Goal: Information Seeking & Learning: Learn about a topic

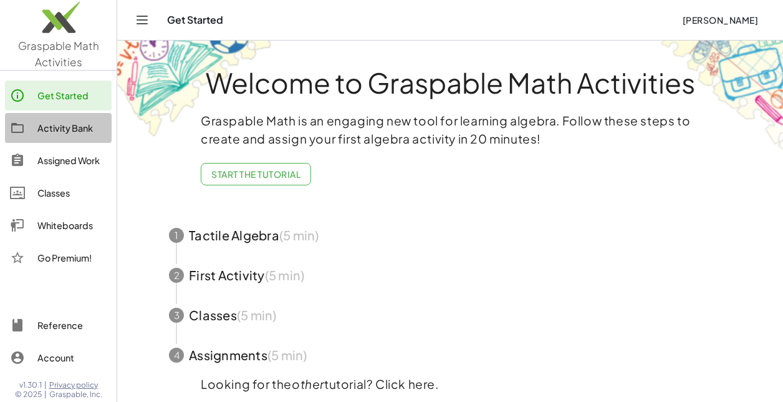
click at [32, 134] on div at bounding box center [23, 127] width 27 height 15
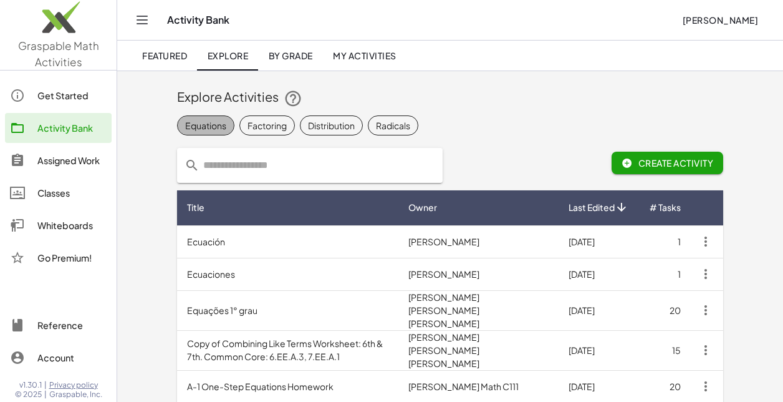
click at [368, 118] on span "Equations" at bounding box center [393, 125] width 51 height 20
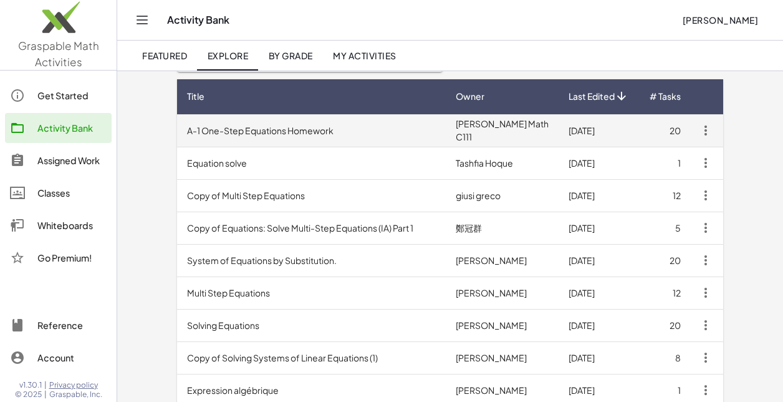
scroll to position [107, 0]
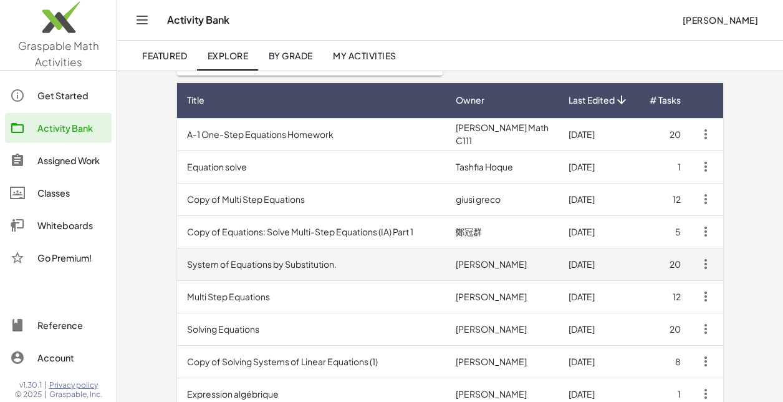
click at [239, 256] on td "System of Equations by Substitution." at bounding box center [311, 264] width 269 height 32
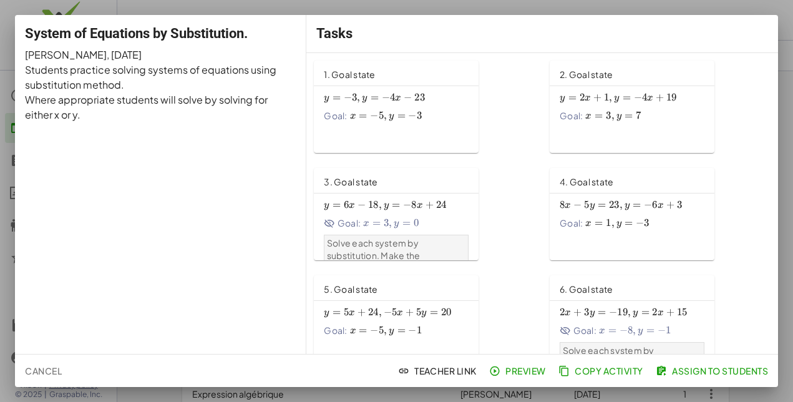
click at [2, 154] on div at bounding box center [396, 201] width 793 height 402
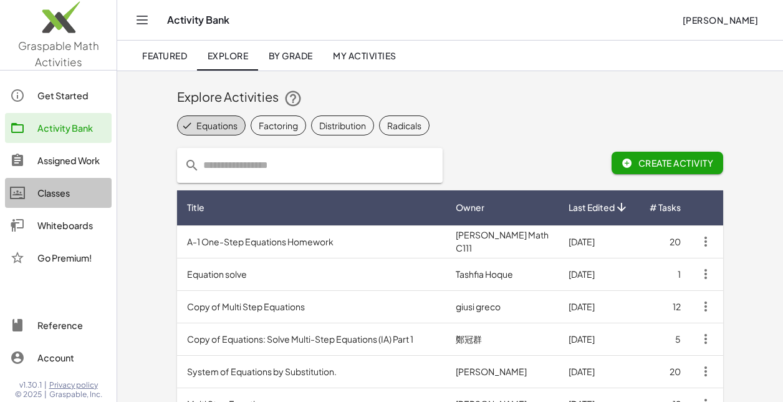
click at [53, 191] on div "Classes" at bounding box center [71, 192] width 69 height 15
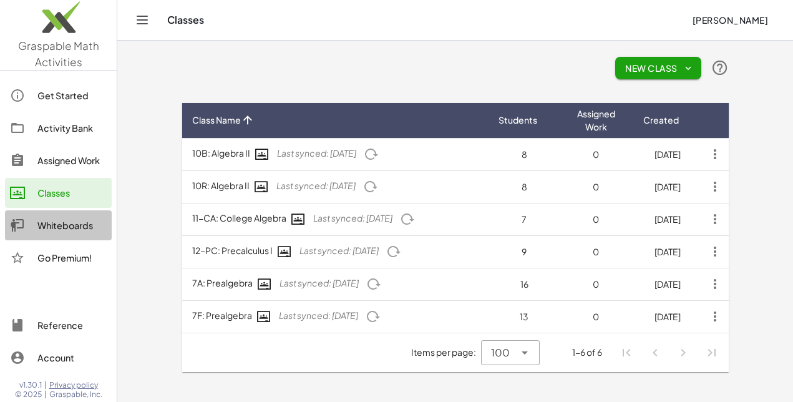
click at [58, 229] on div "Whiteboards" at bounding box center [71, 225] width 69 height 15
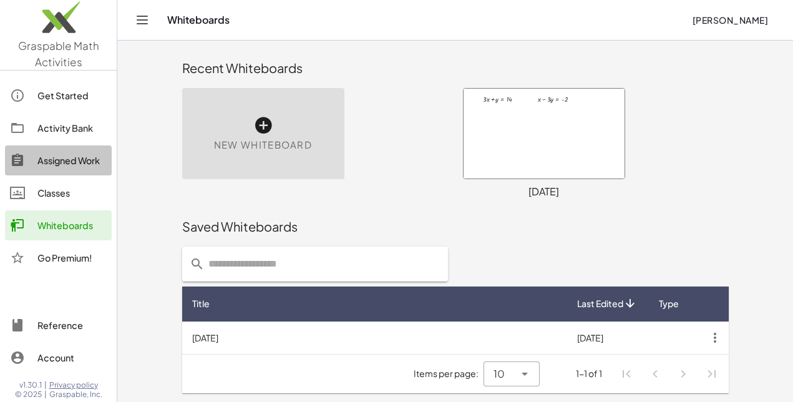
click at [49, 167] on div "Assigned Work" at bounding box center [71, 160] width 69 height 15
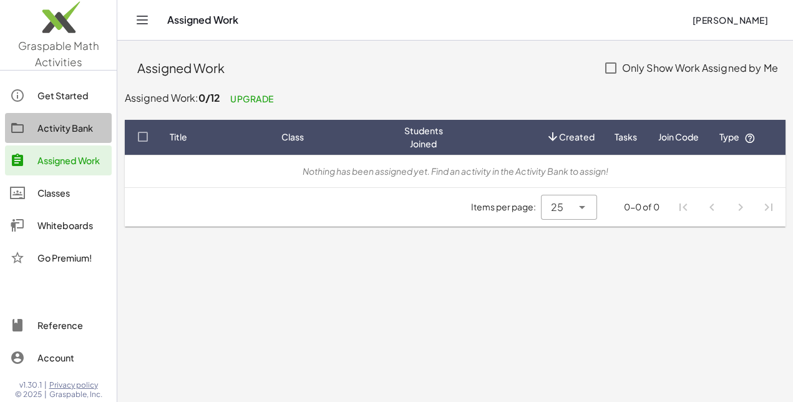
click at [49, 132] on div "Activity Bank" at bounding box center [71, 127] width 69 height 15
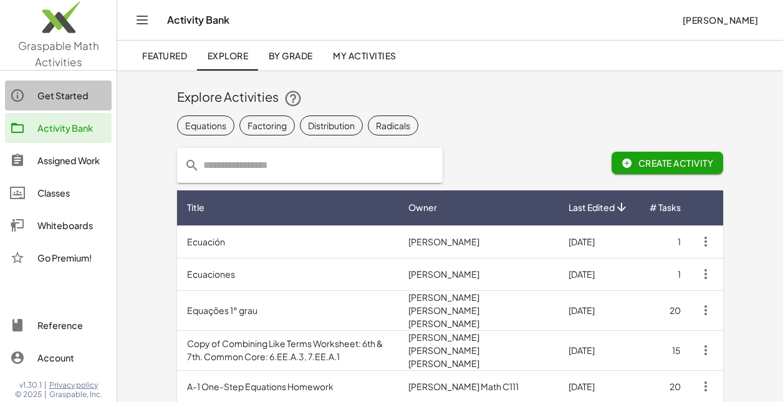
click at [49, 98] on div "Get Started" at bounding box center [71, 95] width 69 height 15
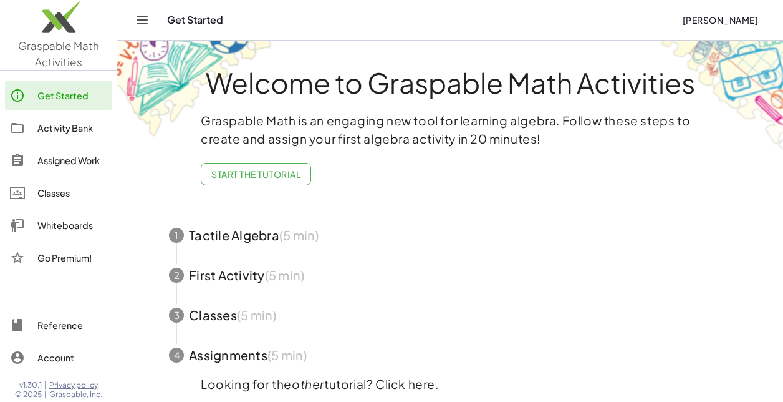
scroll to position [56, 0]
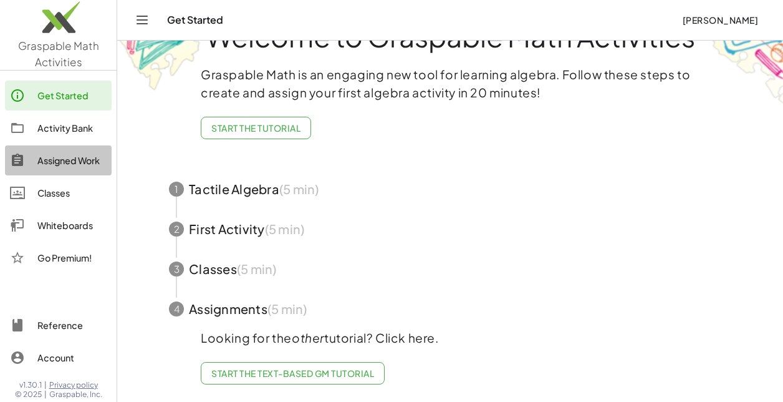
click at [46, 164] on div "Assigned Work" at bounding box center [71, 160] width 69 height 15
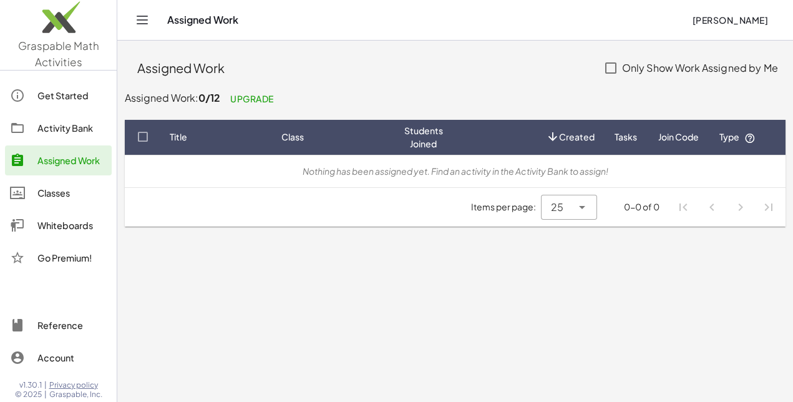
click at [59, 137] on link "Activity Bank" at bounding box center [58, 128] width 107 height 30
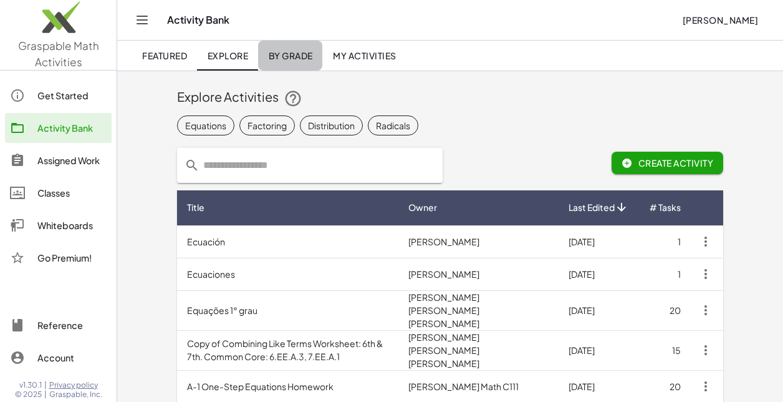
click at [282, 55] on span "By Grade" at bounding box center [290, 55] width 44 height 11
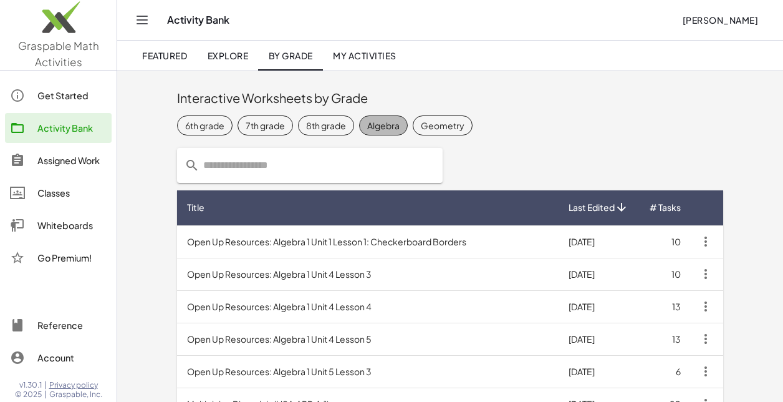
click at [390, 127] on div "Algebra" at bounding box center [383, 125] width 32 height 13
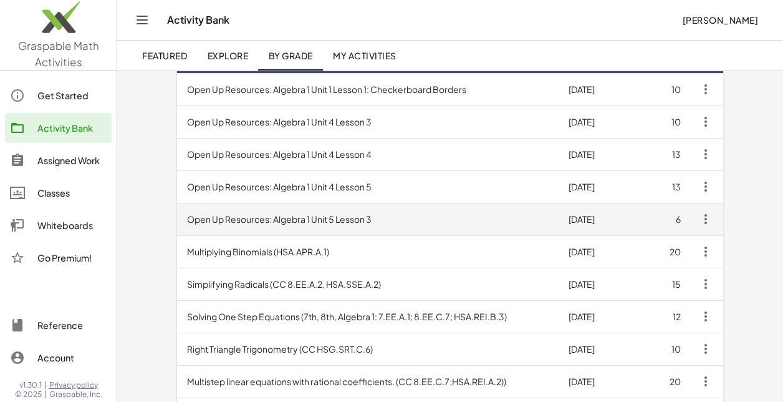
scroll to position [152, 0]
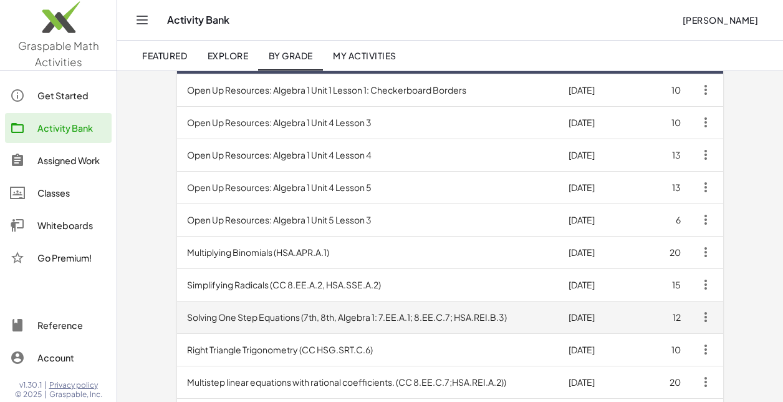
click at [264, 309] on td "Solving One Step Equations (7th, 8th, Algebra 1: 7.EE.A.1; 8.EE.C.7; HSA.REI.B.…" at bounding box center [368, 317] width 382 height 32
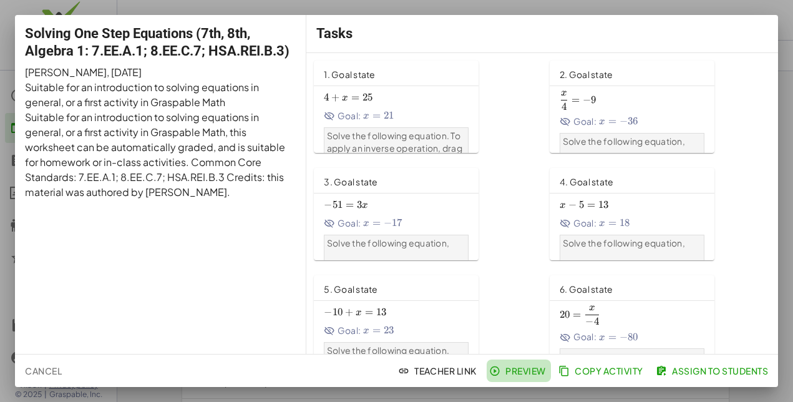
click at [540, 371] on span "Preview" at bounding box center [519, 370] width 54 height 11
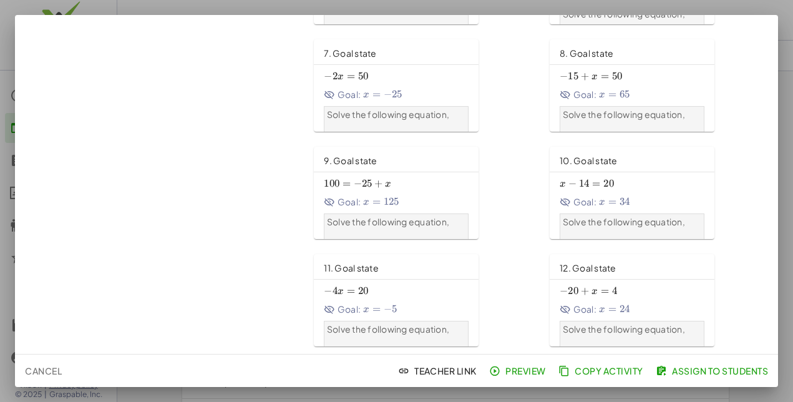
click at [786, 15] on div at bounding box center [396, 201] width 793 height 402
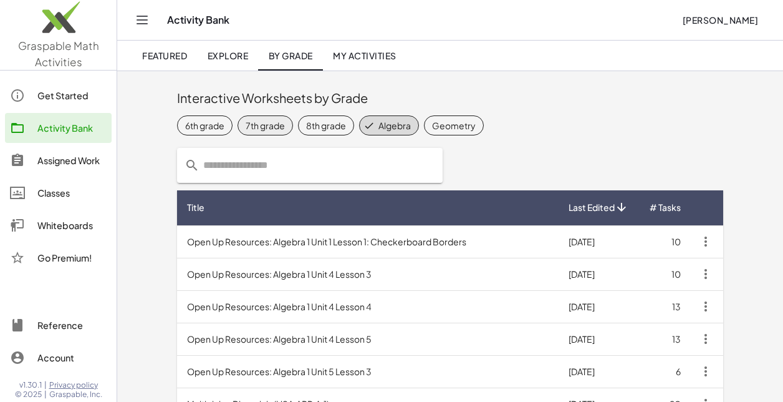
click at [424, 117] on span "7th grade" at bounding box center [454, 125] width 60 height 20
click at [394, 125] on div "Algebra" at bounding box center [406, 125] width 32 height 13
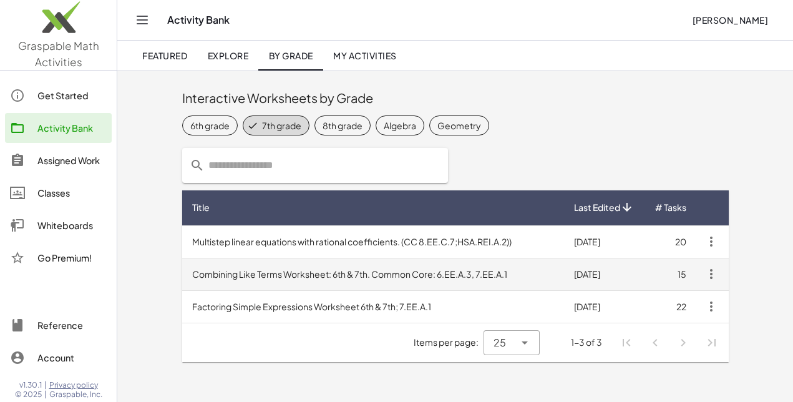
click at [236, 278] on td "Combining Like Terms Worksheet: 6th & 7th. Common Core: 6.EE.A.3, 7.EE.A.1" at bounding box center [373, 274] width 382 height 32
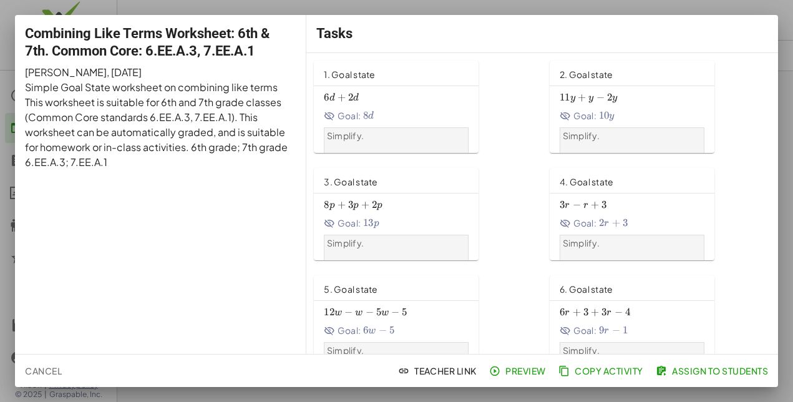
click at [788, 175] on div at bounding box center [396, 201] width 793 height 402
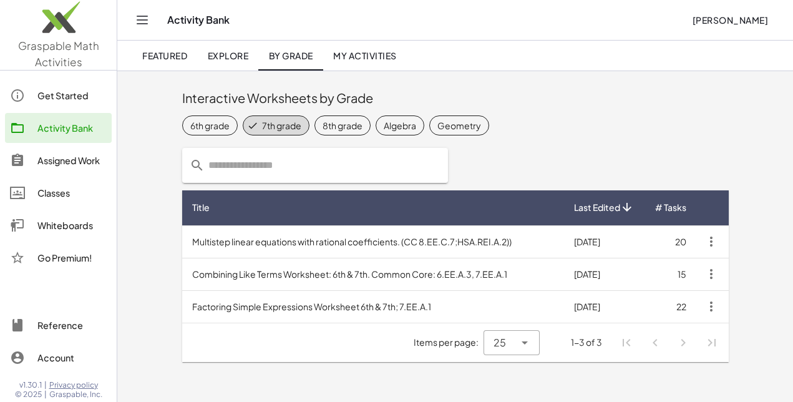
click at [59, 250] on div "Go Premium!" at bounding box center [71, 257] width 69 height 15
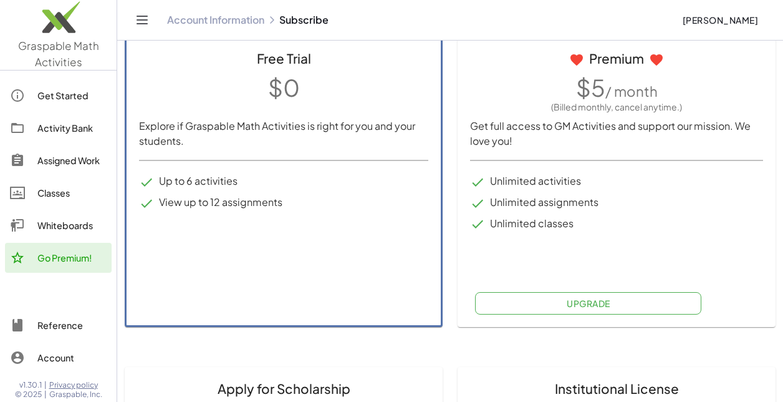
scroll to position [65, 0]
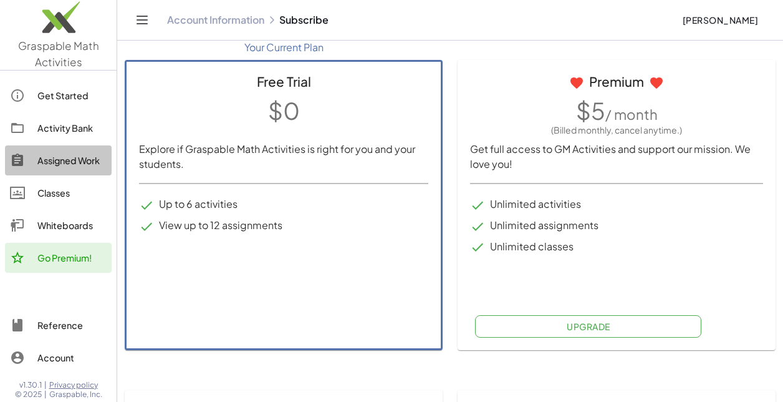
click at [73, 163] on div "Assigned Work" at bounding box center [71, 160] width 69 height 15
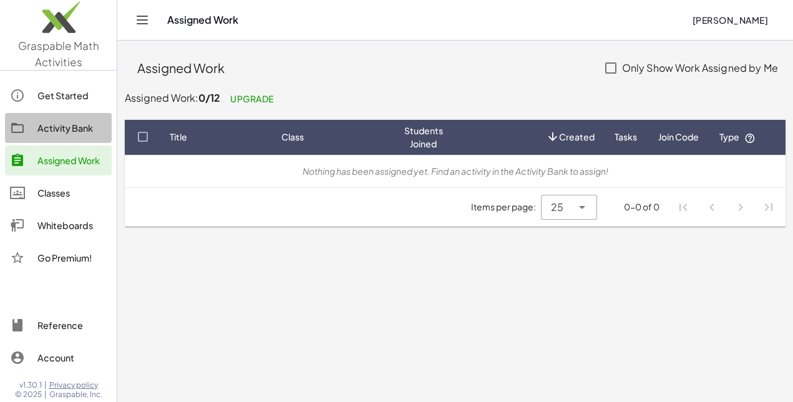
click at [70, 135] on link "Activity Bank" at bounding box center [58, 128] width 107 height 30
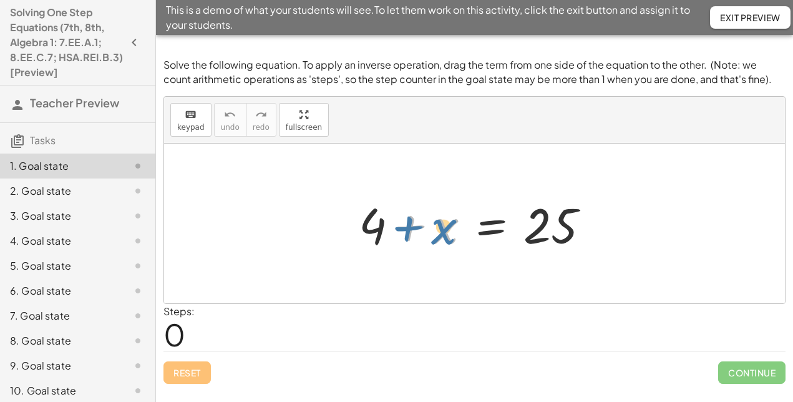
click at [435, 230] on div at bounding box center [478, 223] width 253 height 64
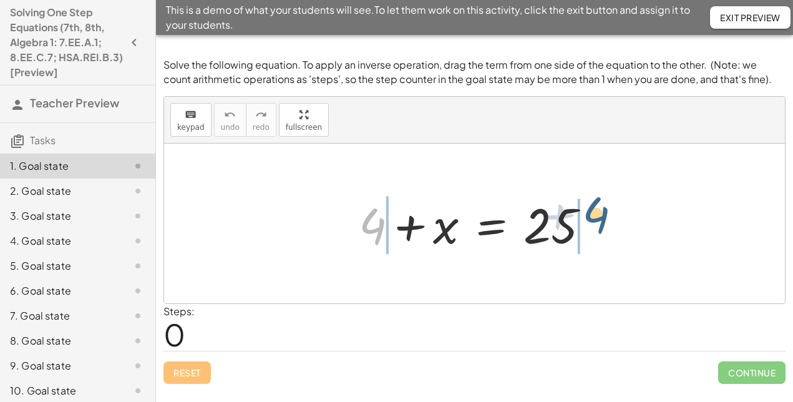
drag, startPoint x: 369, startPoint y: 219, endPoint x: 594, endPoint y: 208, distance: 225.4
click at [594, 208] on div at bounding box center [478, 223] width 253 height 64
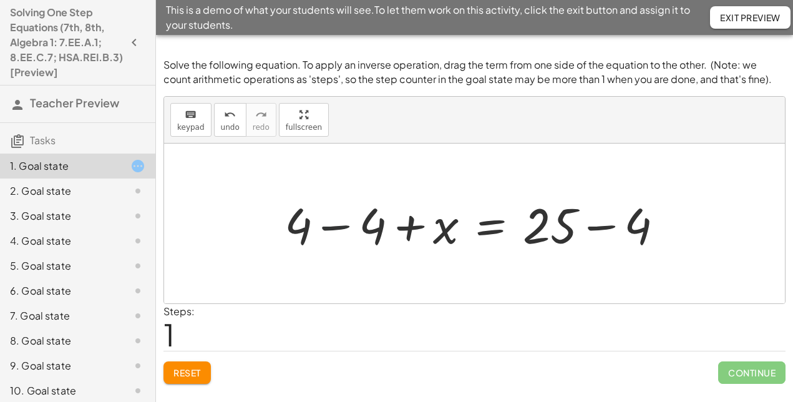
click at [336, 231] on div at bounding box center [478, 223] width 401 height 64
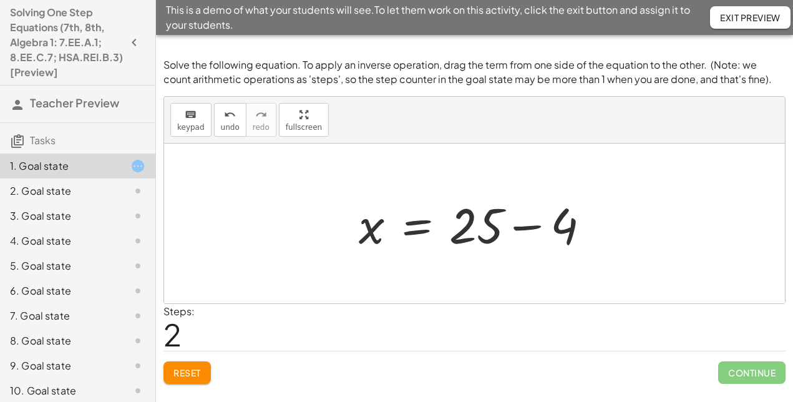
click at [520, 225] on div at bounding box center [478, 223] width 253 height 64
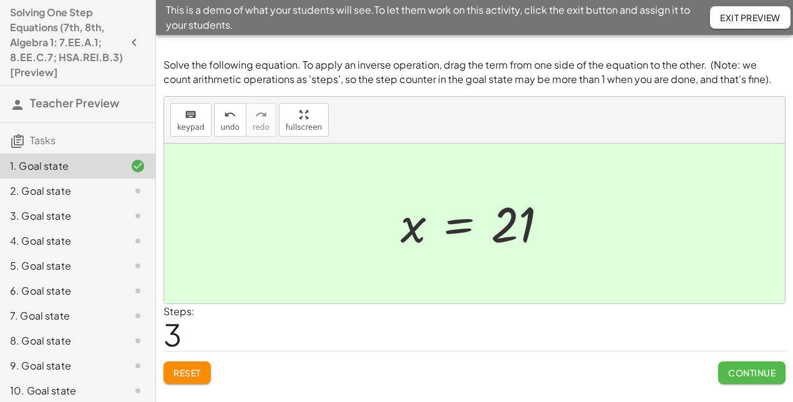
click at [749, 370] on span "Continue" at bounding box center [751, 372] width 47 height 11
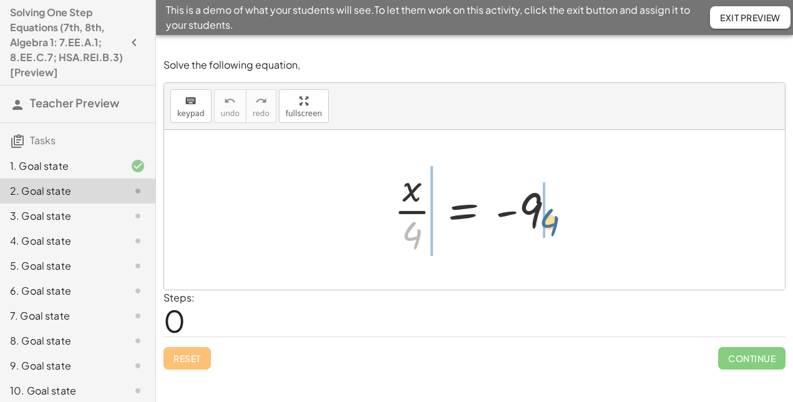
drag, startPoint x: 420, startPoint y: 235, endPoint x: 558, endPoint y: 222, distance: 138.5
click at [558, 222] on div at bounding box center [478, 210] width 183 height 96
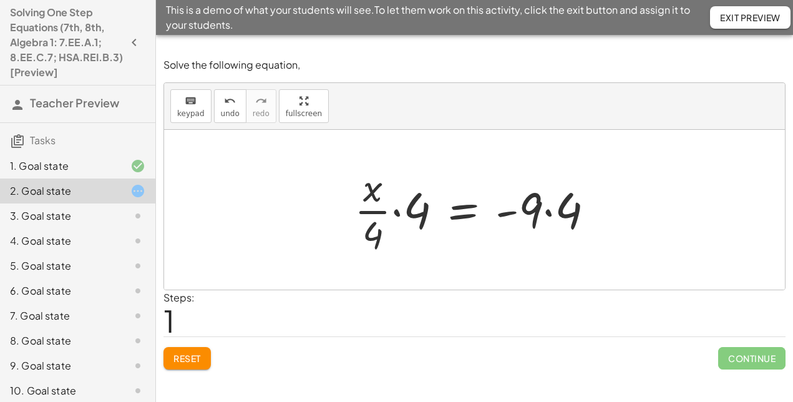
click at [398, 214] on div at bounding box center [479, 210] width 262 height 96
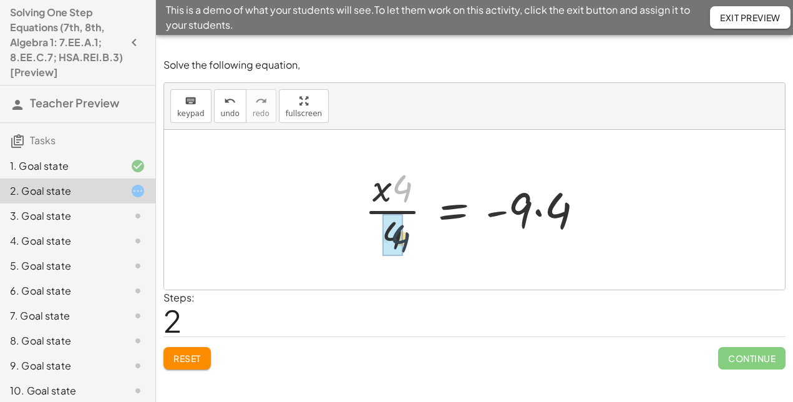
drag, startPoint x: 404, startPoint y: 192, endPoint x: 400, endPoint y: 241, distance: 48.8
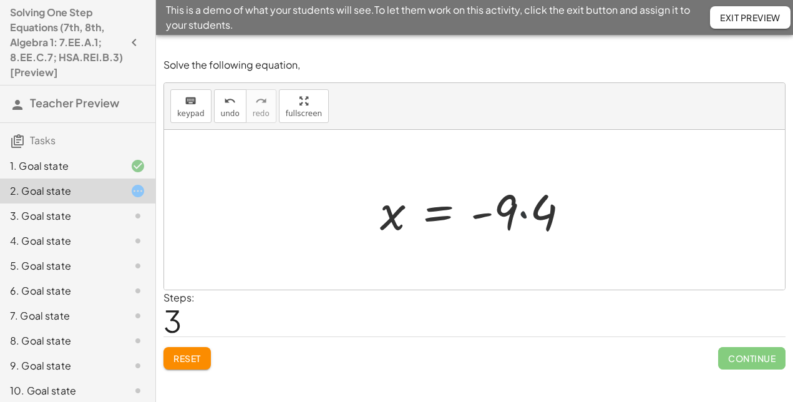
click at [521, 211] on div at bounding box center [479, 210] width 211 height 64
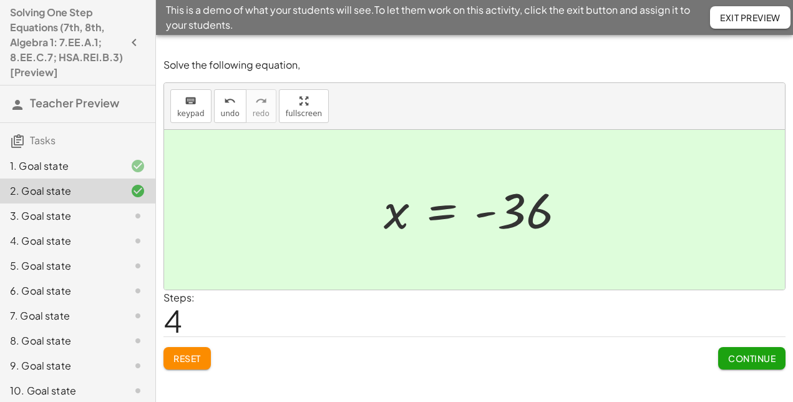
click at [742, 359] on span "Continue" at bounding box center [751, 357] width 47 height 11
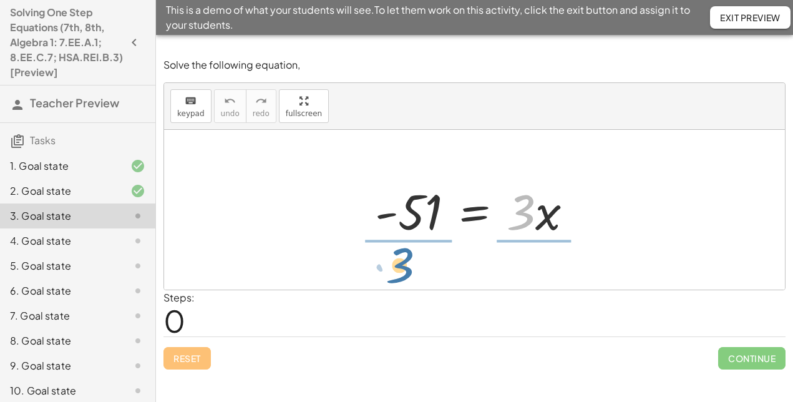
drag, startPoint x: 526, startPoint y: 214, endPoint x: 404, endPoint y: 267, distance: 132.7
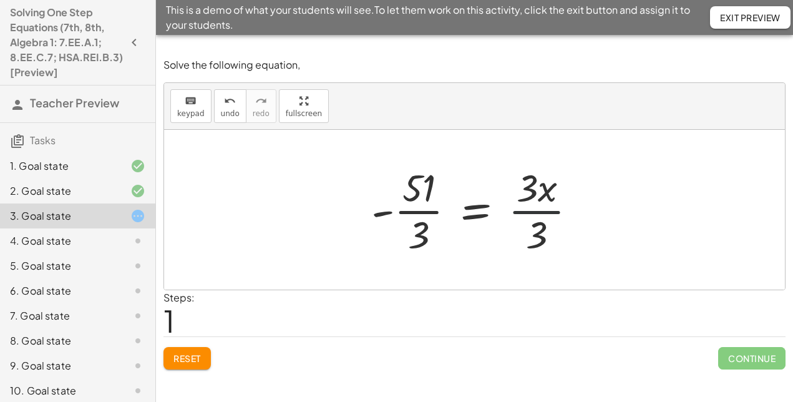
click at [528, 211] on div at bounding box center [479, 210] width 228 height 96
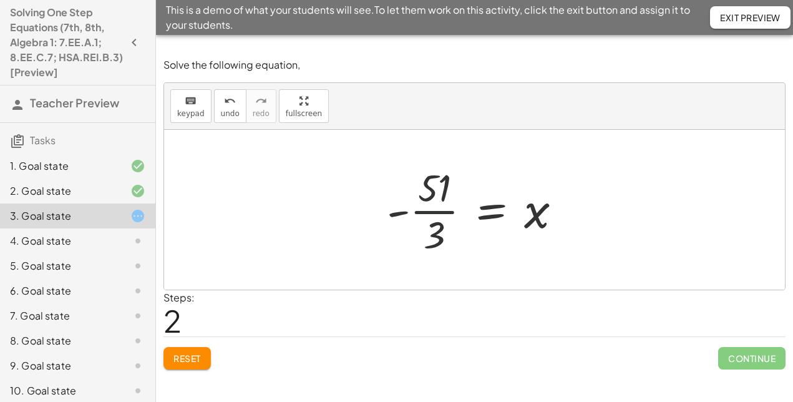
click at [430, 208] on div at bounding box center [478, 210] width 197 height 96
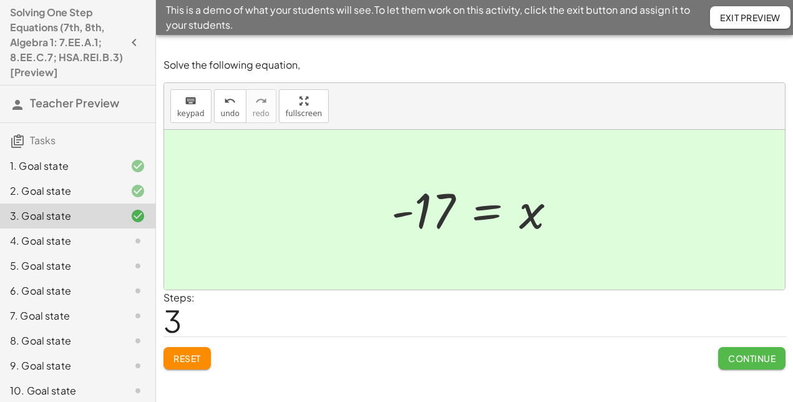
click at [746, 359] on span "Continue" at bounding box center [751, 357] width 47 height 11
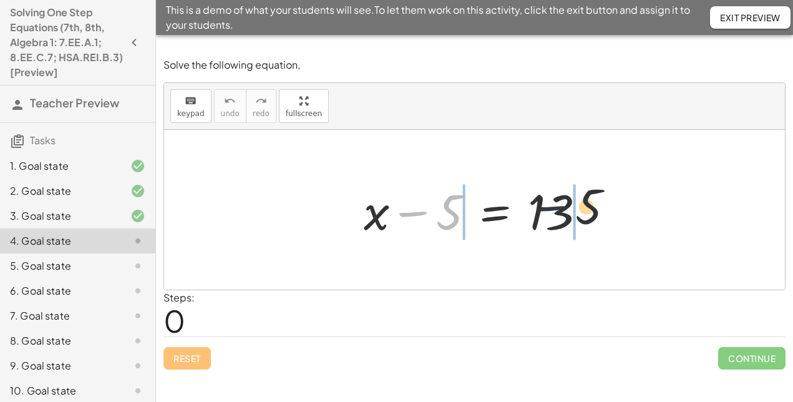
drag, startPoint x: 402, startPoint y: 212, endPoint x: 604, endPoint y: 207, distance: 201.5
click at [604, 207] on div "− 5 + x − 5 = 13" at bounding box center [474, 210] width 259 height 70
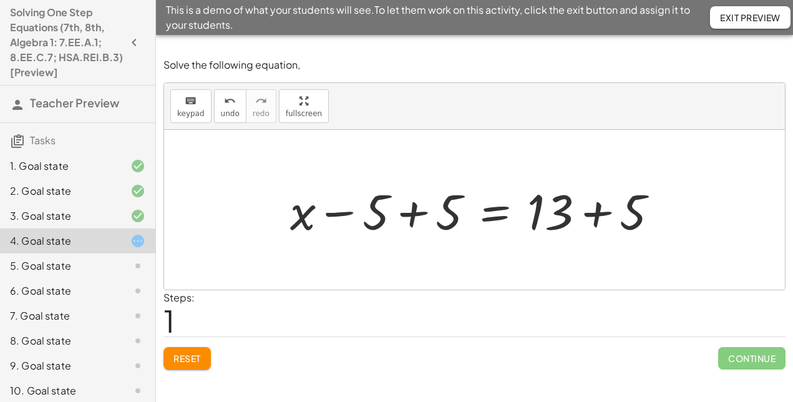
click at [409, 212] on div at bounding box center [479, 210] width 390 height 64
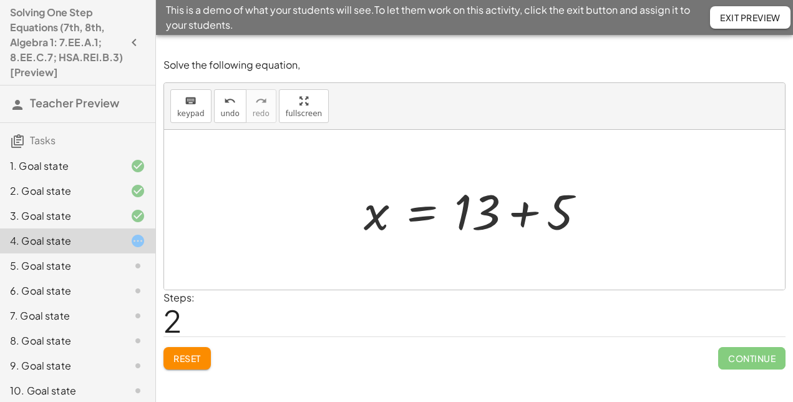
click at [519, 214] on div at bounding box center [479, 210] width 244 height 64
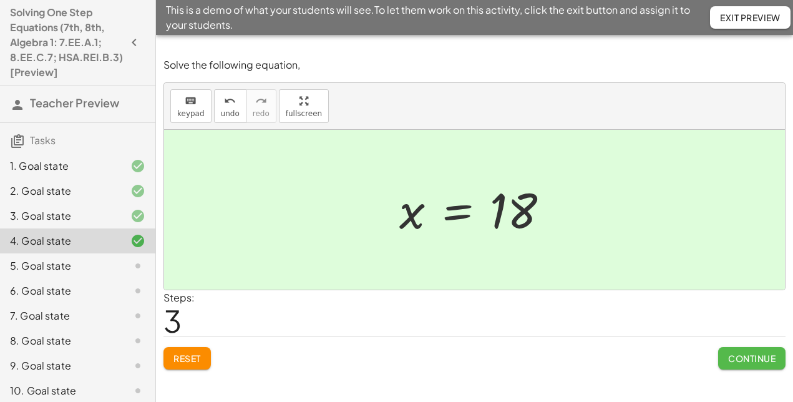
click at [742, 352] on button "Continue" at bounding box center [751, 358] width 67 height 22
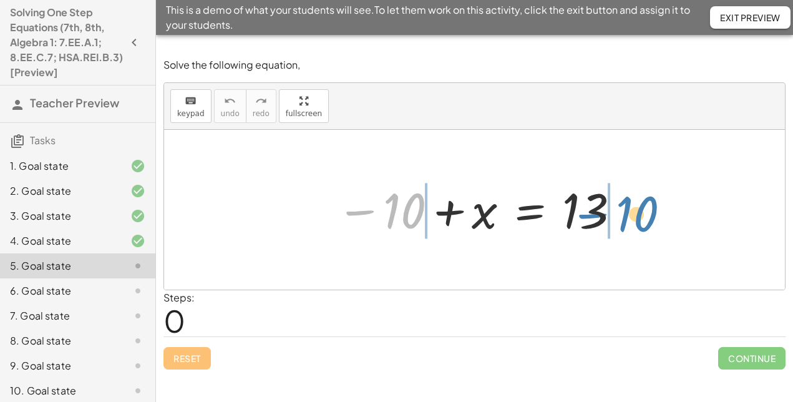
drag, startPoint x: 385, startPoint y: 198, endPoint x: 619, endPoint y: 201, distance: 233.3
click at [619, 201] on div at bounding box center [479, 210] width 298 height 62
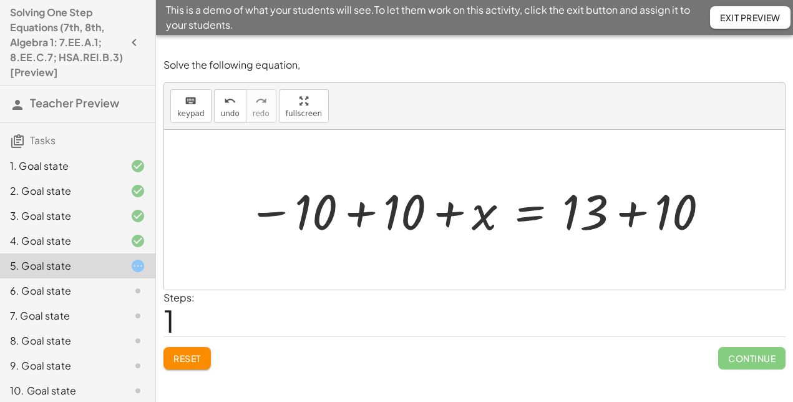
click at [368, 210] on div at bounding box center [478, 210] width 475 height 64
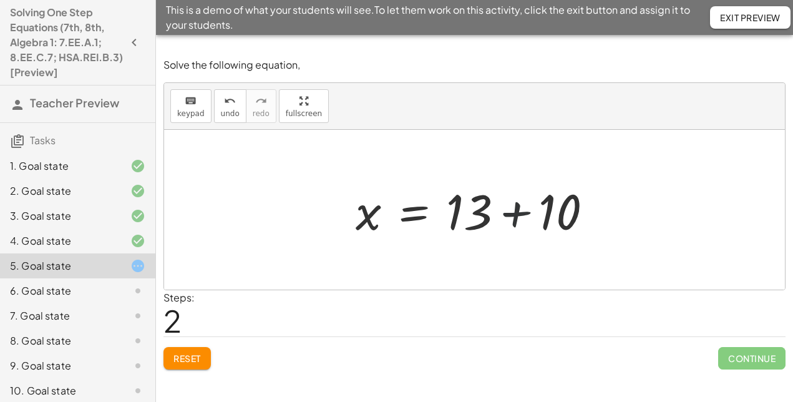
click at [516, 211] on div at bounding box center [478, 210] width 259 height 64
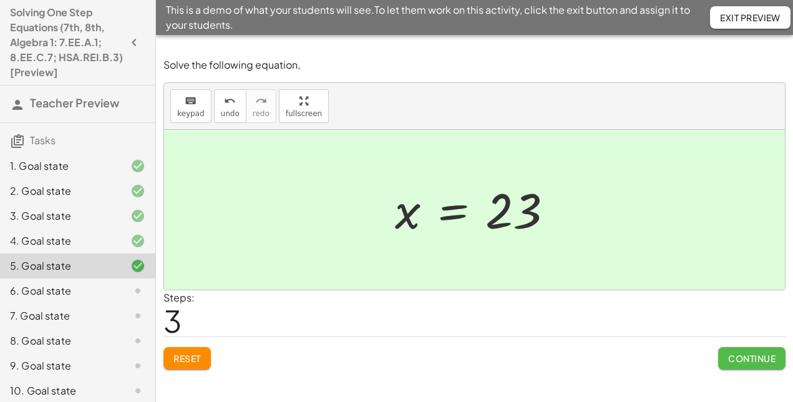
click at [755, 367] on button "Continue" at bounding box center [751, 358] width 67 height 22
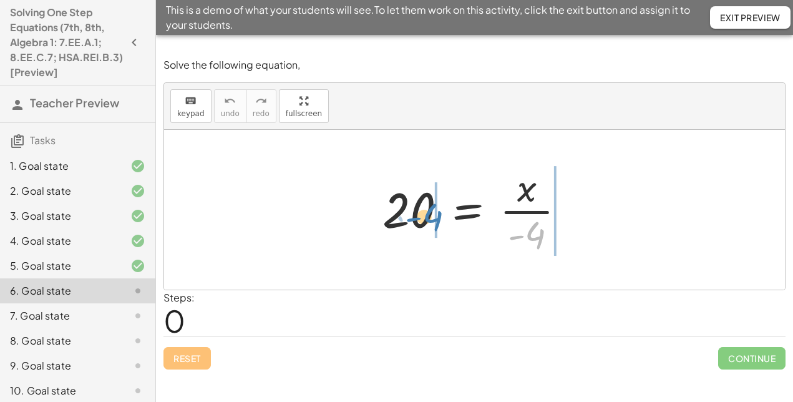
drag, startPoint x: 535, startPoint y: 240, endPoint x: 433, endPoint y: 222, distance: 103.3
click at [433, 222] on div at bounding box center [478, 210] width 205 height 96
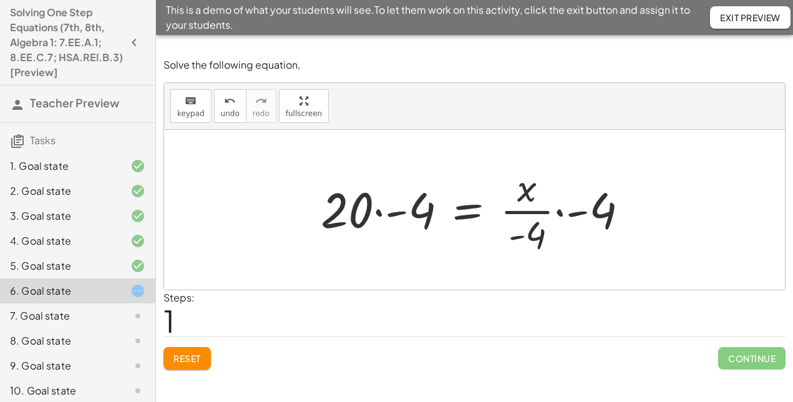
click at [558, 208] on div at bounding box center [479, 210] width 330 height 96
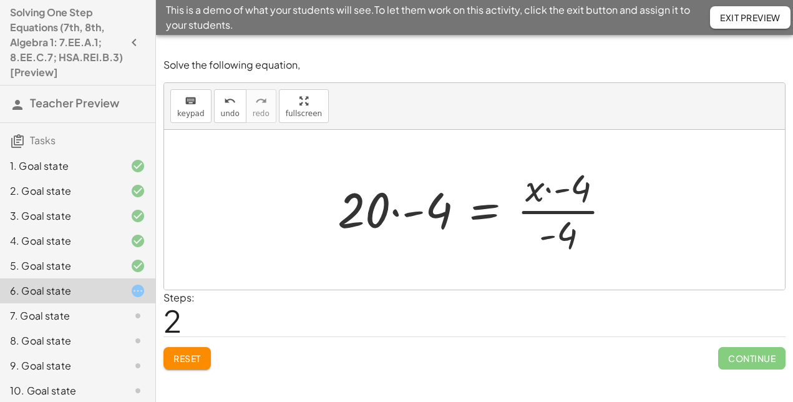
click at [547, 192] on div at bounding box center [479, 210] width 296 height 96
drag, startPoint x: 578, startPoint y: 184, endPoint x: 574, endPoint y: 221, distance: 37.6
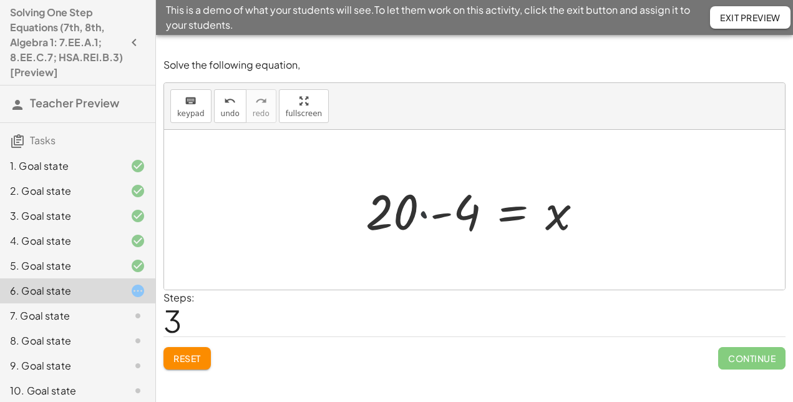
click at [424, 213] on div at bounding box center [479, 210] width 240 height 64
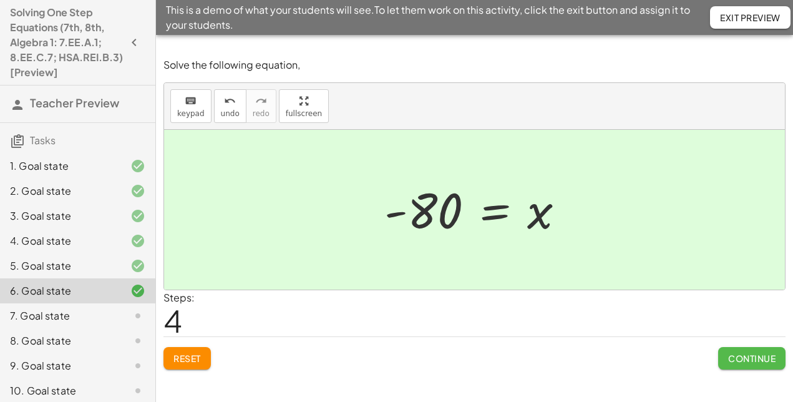
click at [745, 355] on span "Continue" at bounding box center [751, 357] width 47 height 11
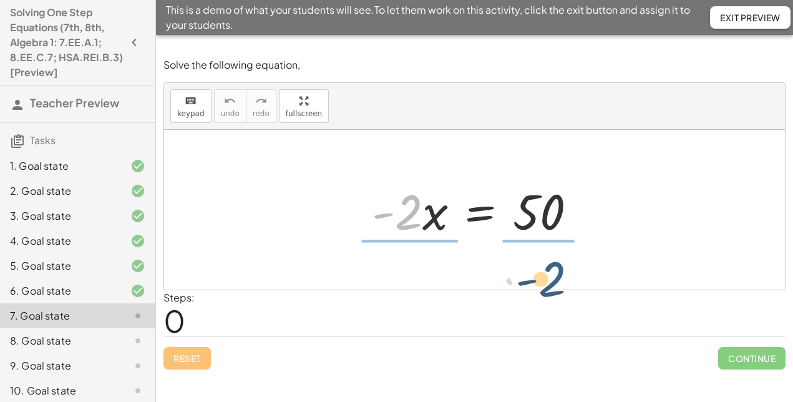
drag, startPoint x: 399, startPoint y: 213, endPoint x: 543, endPoint y: 279, distance: 159.4
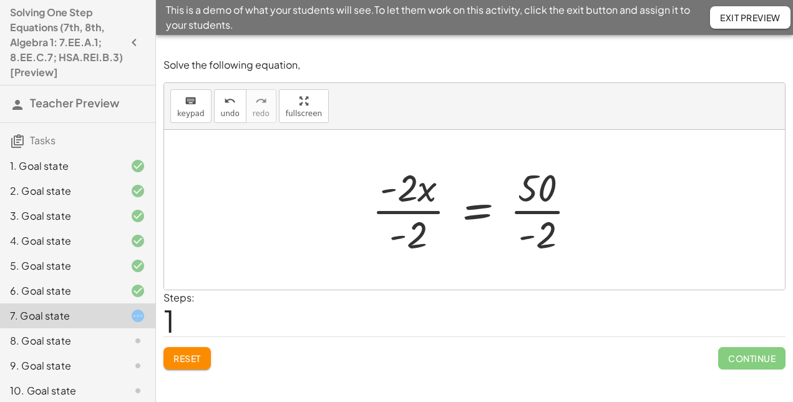
click at [415, 210] on div at bounding box center [479, 210] width 227 height 96
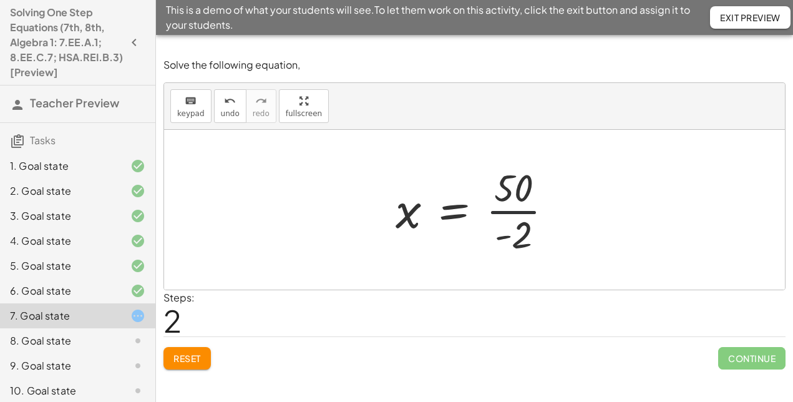
click at [522, 211] on div at bounding box center [479, 210] width 180 height 96
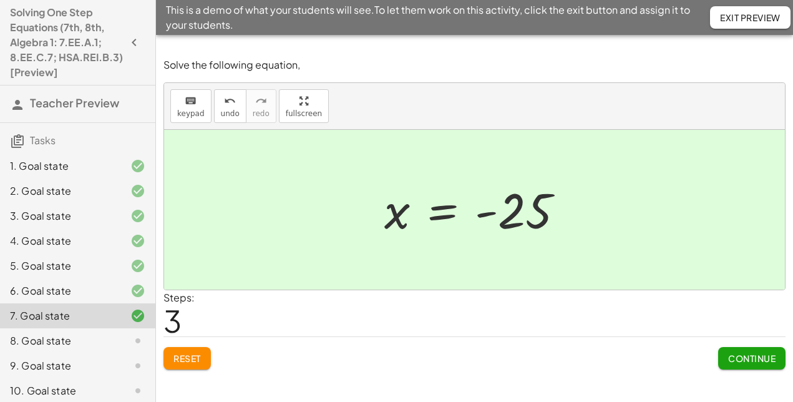
click at [742, 350] on button "Continue" at bounding box center [751, 358] width 67 height 22
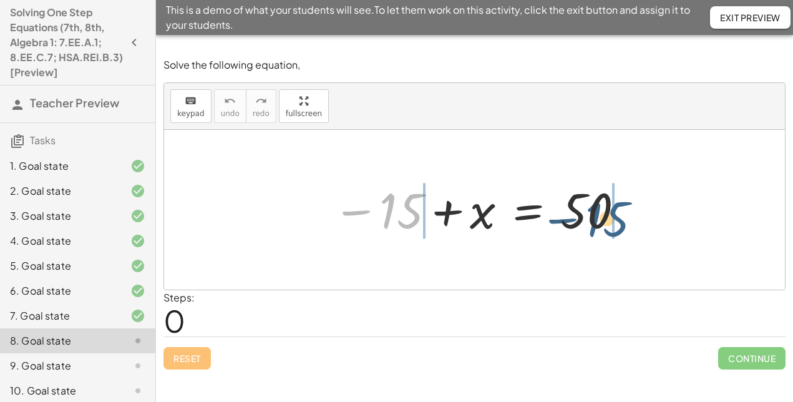
drag, startPoint x: 387, startPoint y: 203, endPoint x: 598, endPoint y: 212, distance: 210.4
click at [598, 212] on div at bounding box center [479, 210] width 306 height 62
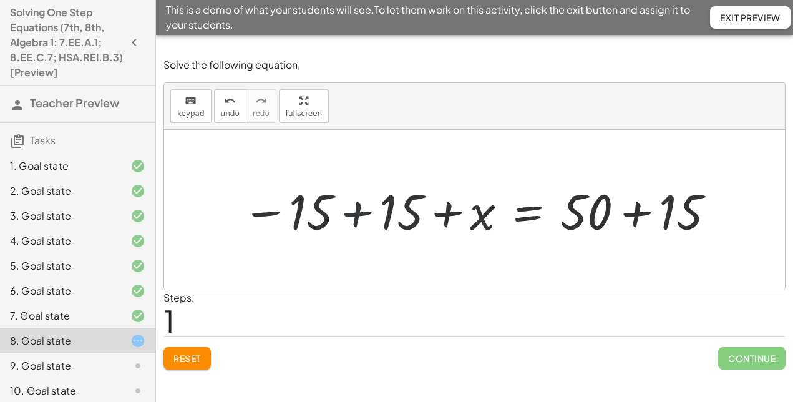
click at [362, 211] on div at bounding box center [479, 210] width 487 height 64
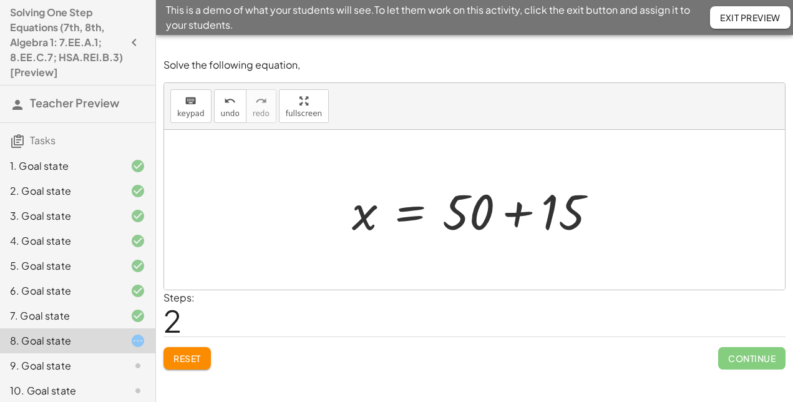
click at [523, 215] on div at bounding box center [479, 210] width 267 height 64
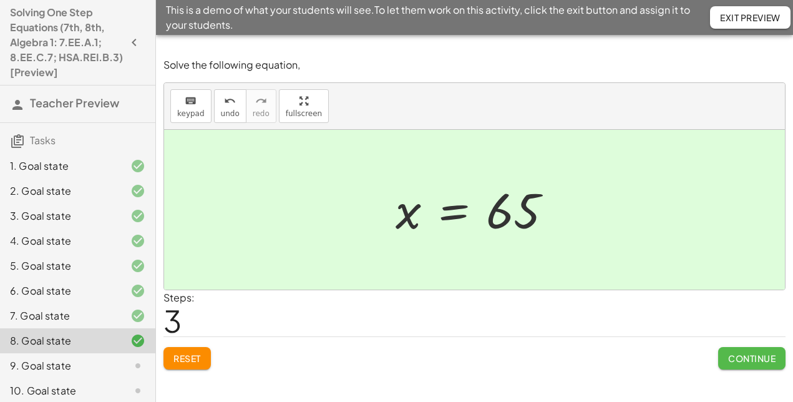
click at [749, 356] on span "Continue" at bounding box center [751, 357] width 47 height 11
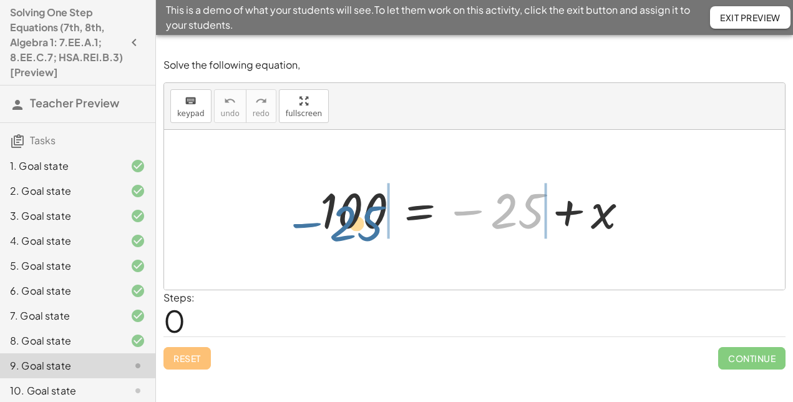
drag, startPoint x: 502, startPoint y: 216, endPoint x: 343, endPoint y: 225, distance: 159.3
click at [343, 225] on div at bounding box center [479, 210] width 331 height 62
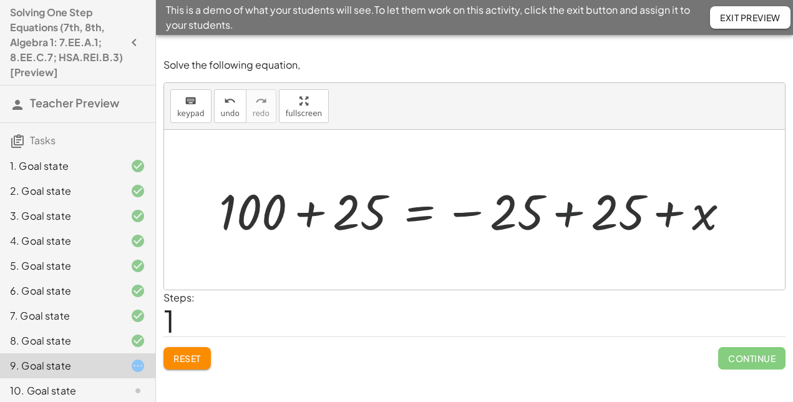
click at [569, 213] on div at bounding box center [479, 210] width 533 height 64
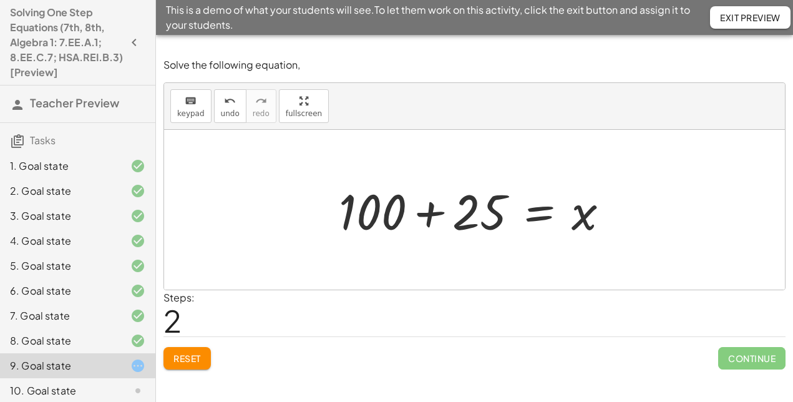
click at [430, 218] on div at bounding box center [478, 210] width 293 height 64
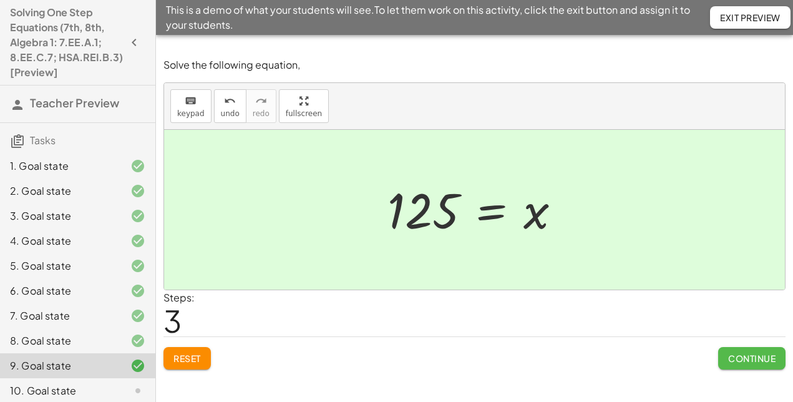
click at [748, 347] on button "Continue" at bounding box center [751, 358] width 67 height 22
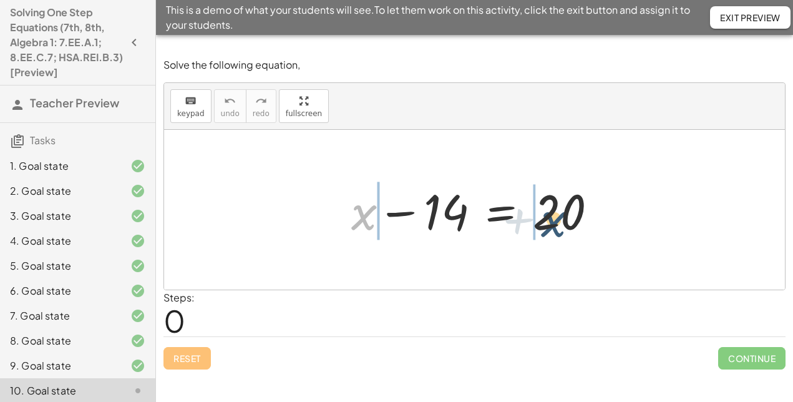
drag, startPoint x: 364, startPoint y: 216, endPoint x: 556, endPoint y: 223, distance: 192.2
click at [556, 223] on div at bounding box center [479, 210] width 268 height 64
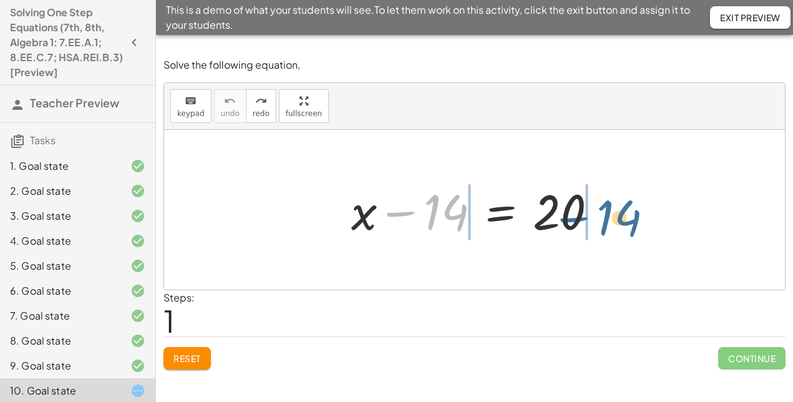
drag, startPoint x: 429, startPoint y: 227, endPoint x: 608, endPoint y: 231, distance: 179.1
click at [608, 231] on div at bounding box center [479, 210] width 268 height 64
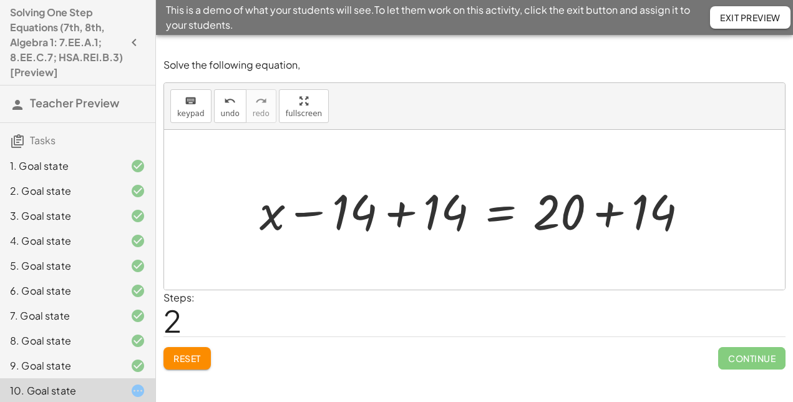
click at [598, 213] on div at bounding box center [478, 210] width 451 height 64
click at [399, 216] on div at bounding box center [435, 210] width 364 height 64
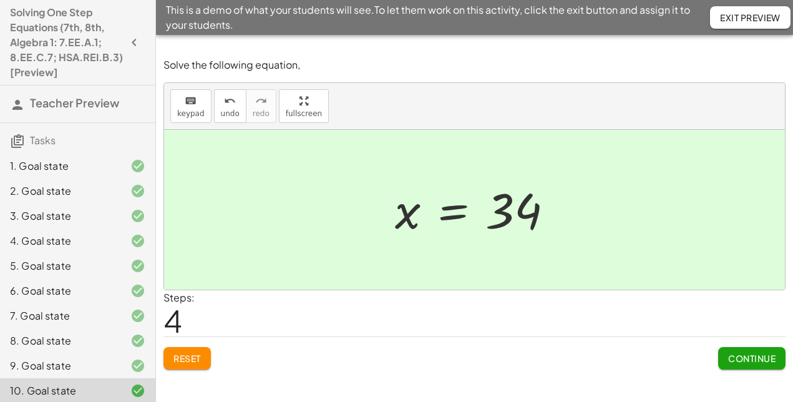
click at [0, 0] on div "Solve the following equation, keyboard keypad undo undo redo redo fullscreen + …" at bounding box center [0, 0] width 0 height 0
click at [754, 16] on span "Exit Preview" at bounding box center [750, 17] width 61 height 11
